Goal: Find contact information: Obtain details needed to contact an individual or organization

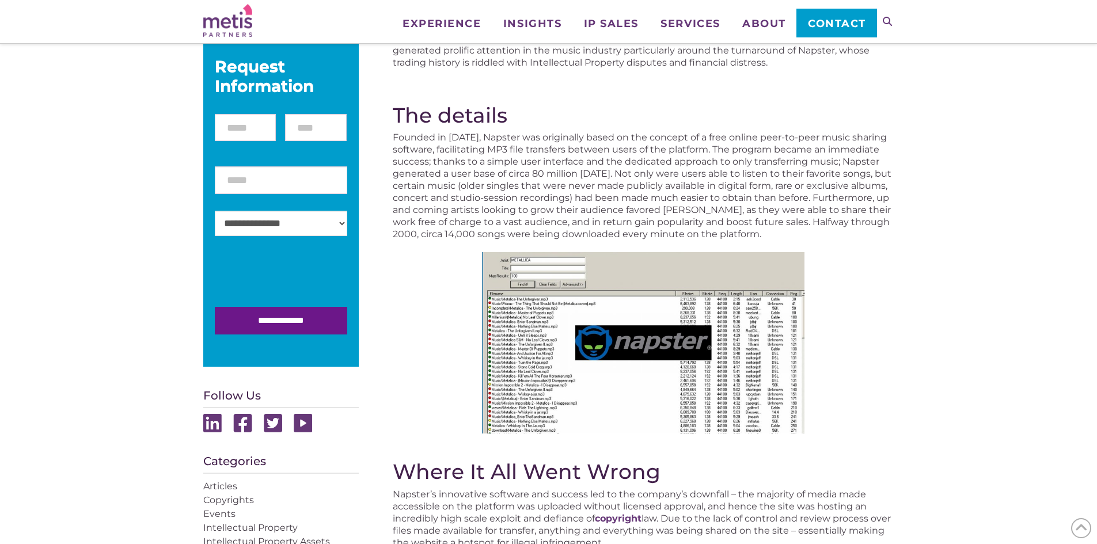
scroll to position [288, 0]
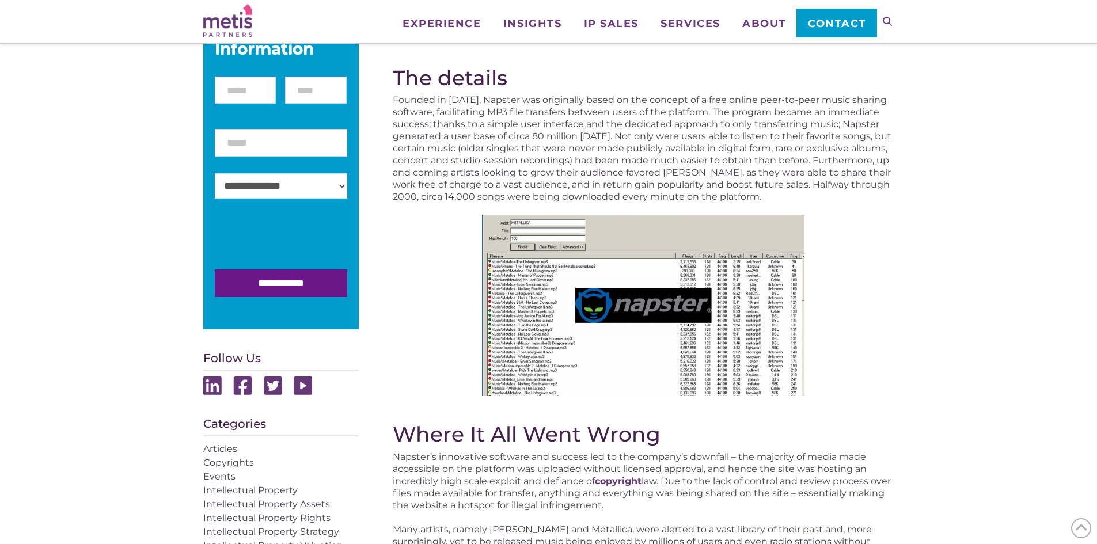
click at [578, 323] on img at bounding box center [643, 305] width 323 height 181
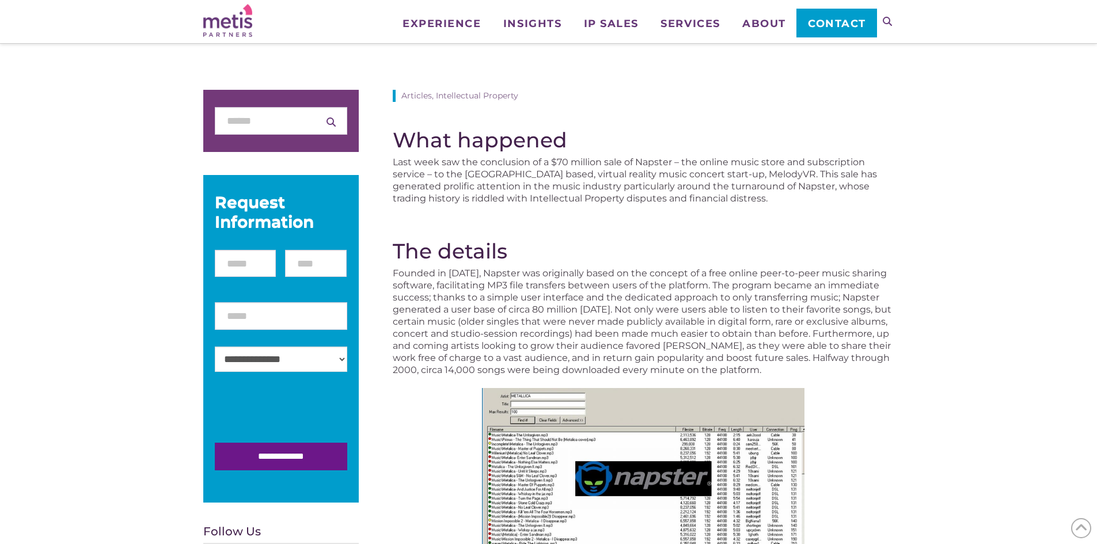
scroll to position [115, 0]
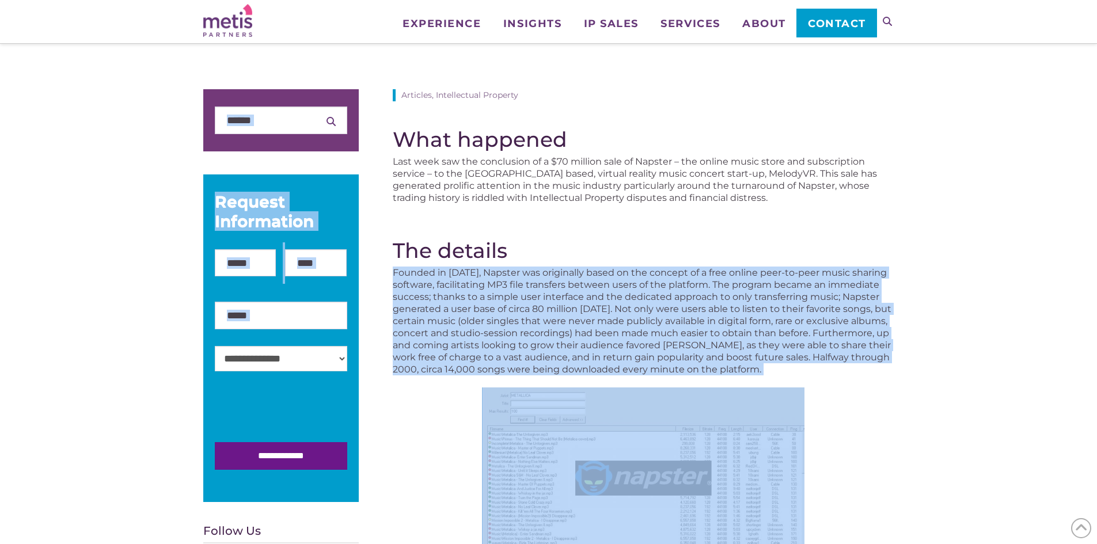
drag, startPoint x: 395, startPoint y: 271, endPoint x: 371, endPoint y: 372, distance: 103.7
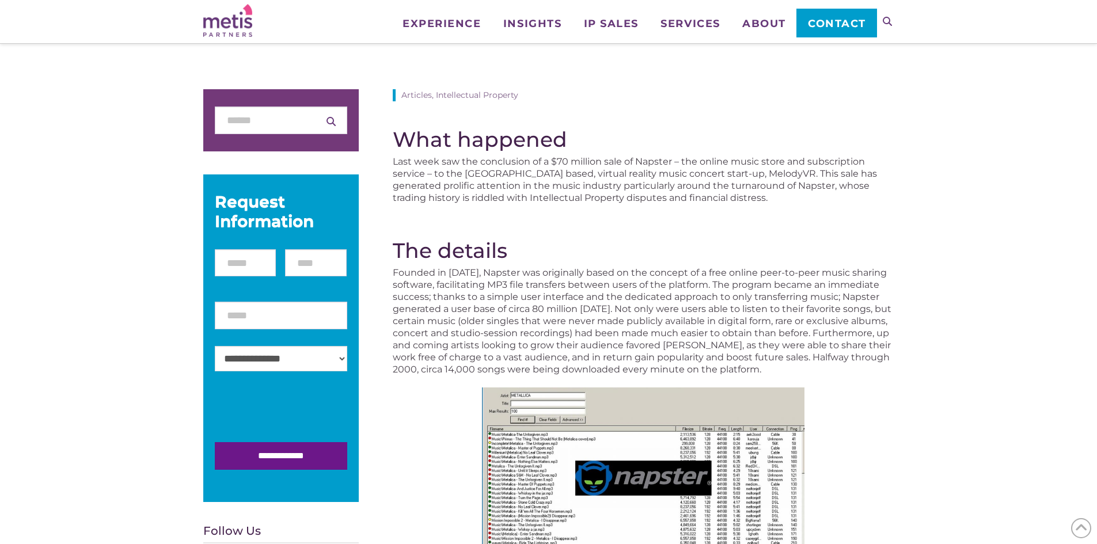
drag, startPoint x: 846, startPoint y: 194, endPoint x: 832, endPoint y: 202, distance: 15.5
click at [840, 198] on p "Last week saw the conclusion of a $70 million sale of Napster – the online musi…" at bounding box center [643, 180] width 501 height 48
click at [829, 21] on span "Contact" at bounding box center [837, 23] width 58 height 10
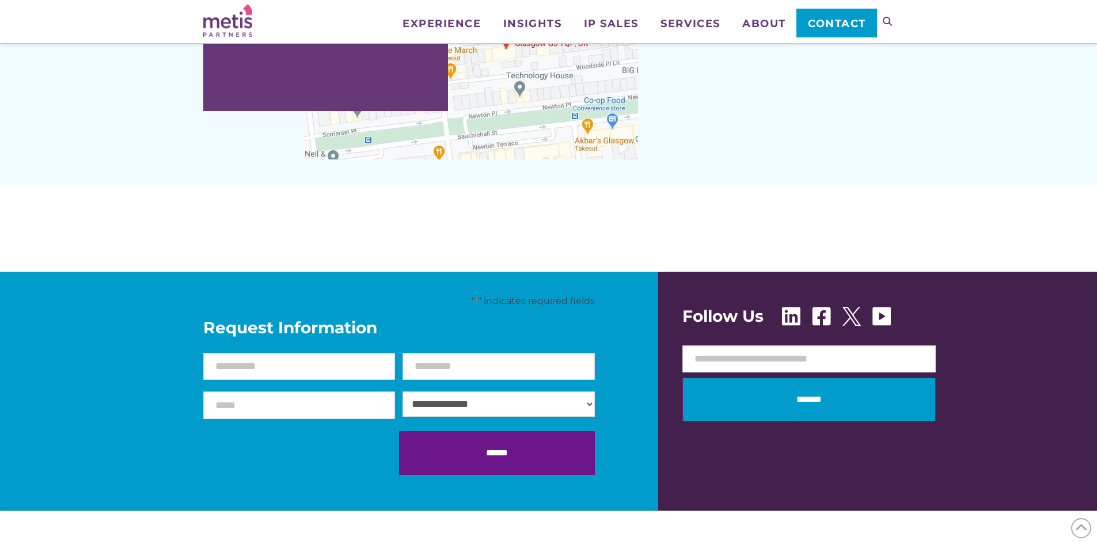
scroll to position [1440, 0]
